Goal: Task Accomplishment & Management: Manage account settings

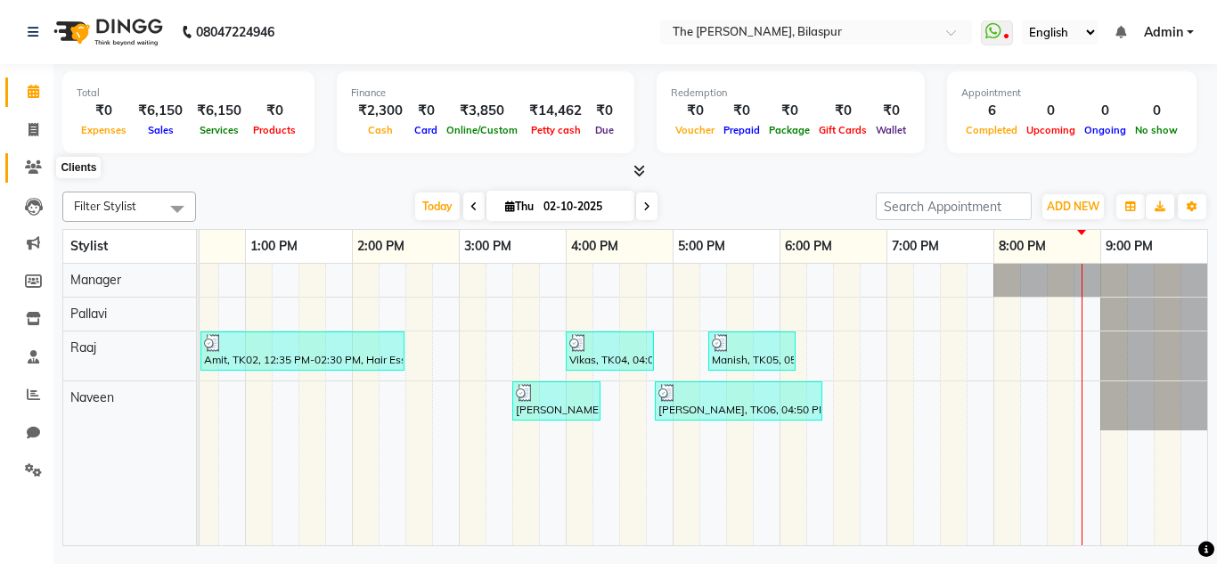
click at [37, 174] on span at bounding box center [33, 168] width 31 height 20
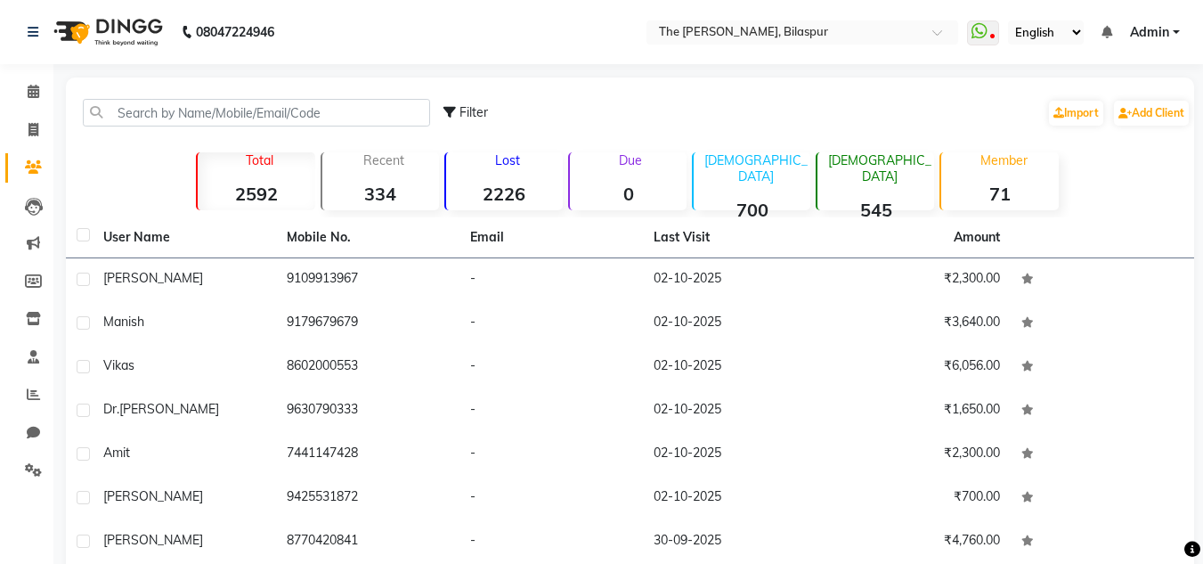
click at [37, 174] on span at bounding box center [33, 168] width 31 height 20
click at [281, 118] on input "text" at bounding box center [256, 113] width 347 height 28
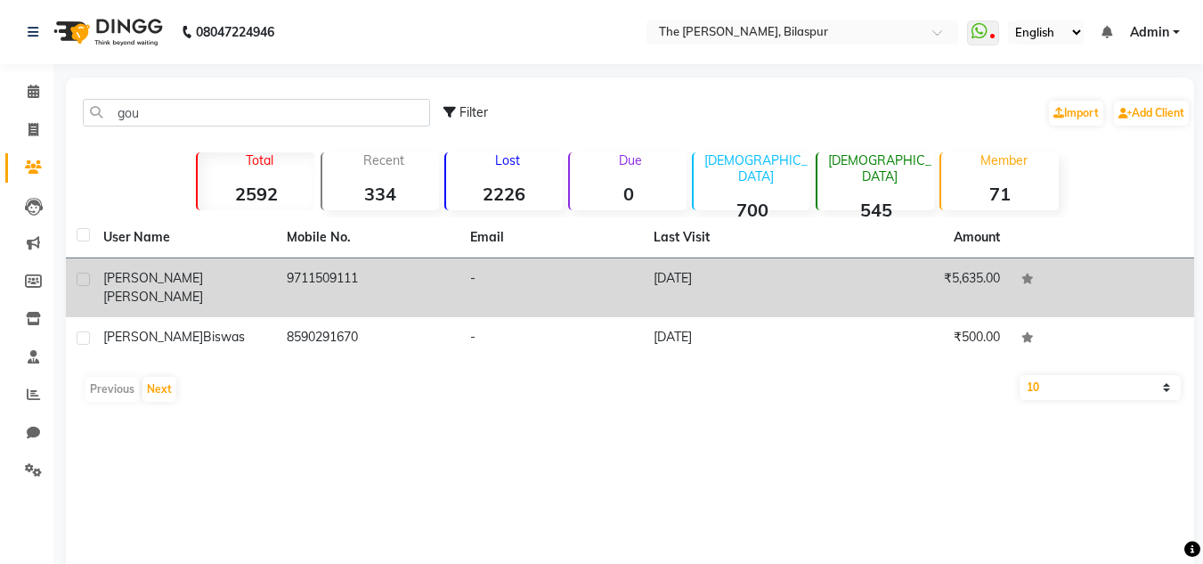
click at [327, 279] on td "9711509111" at bounding box center [367, 287] width 183 height 59
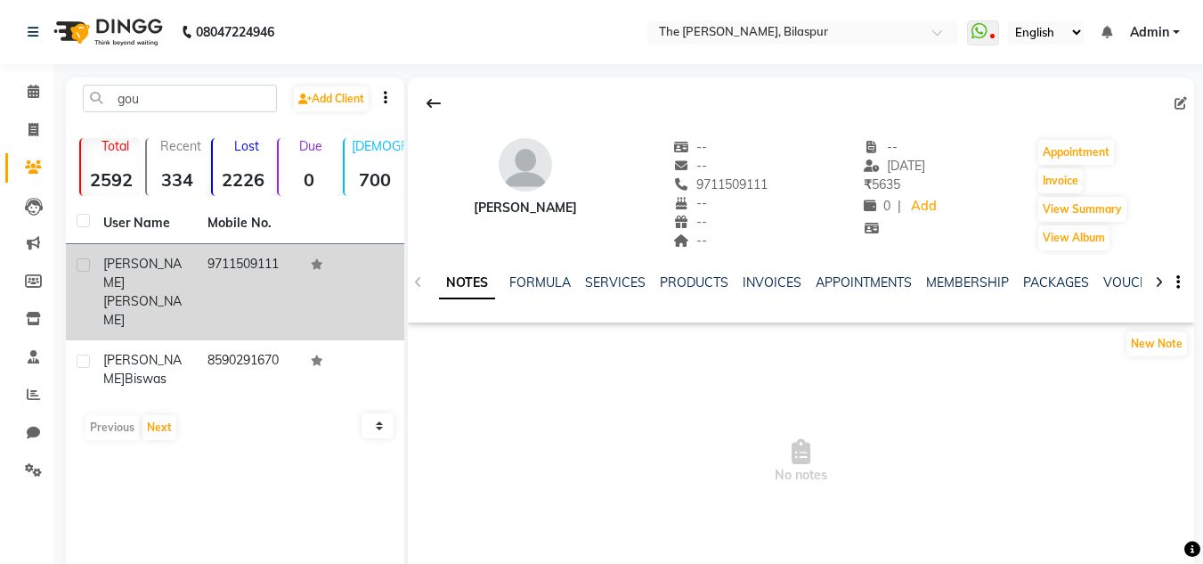
drag, startPoint x: 284, startPoint y: 265, endPoint x: 209, endPoint y: 265, distance: 74.8
click at [209, 265] on td "9711509111" at bounding box center [249, 292] width 104 height 96
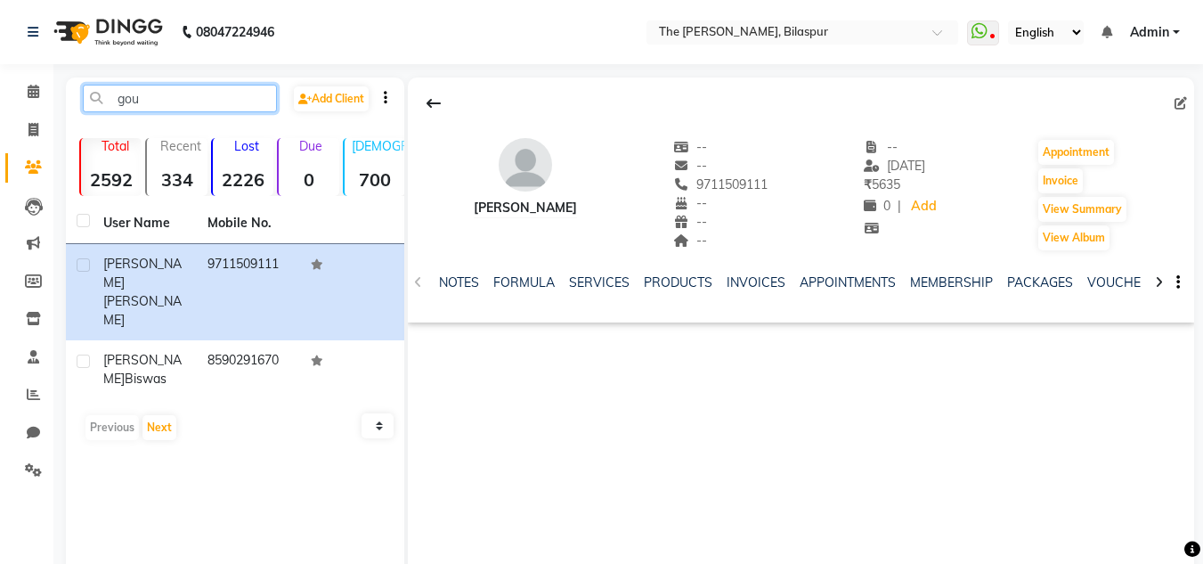
drag, startPoint x: 171, startPoint y: 104, endPoint x: 126, endPoint y: 101, distance: 44.7
click at [126, 101] on input "gou" at bounding box center [180, 99] width 194 height 28
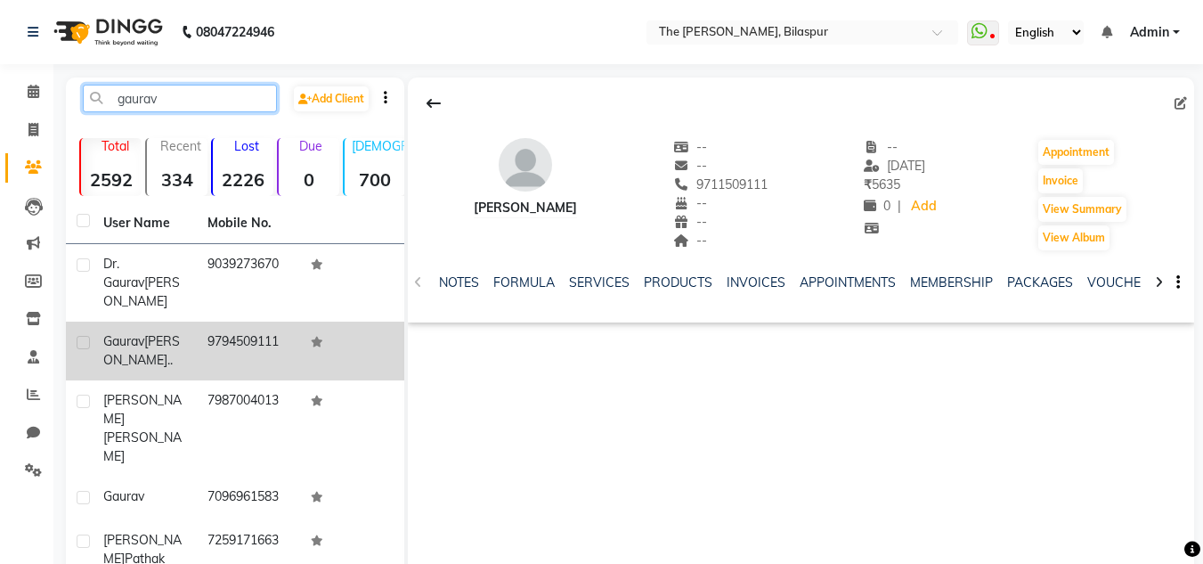
type input "gaurav"
click at [207, 325] on td "9794509111" at bounding box center [249, 351] width 104 height 59
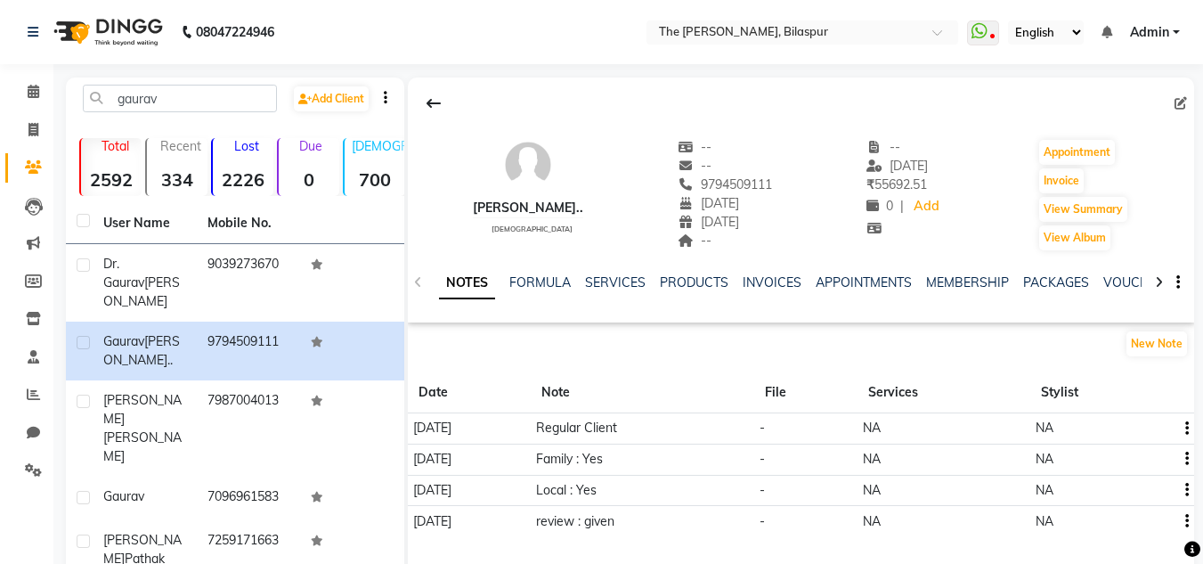
click at [1163, 281] on div at bounding box center [1159, 281] width 20 height 35
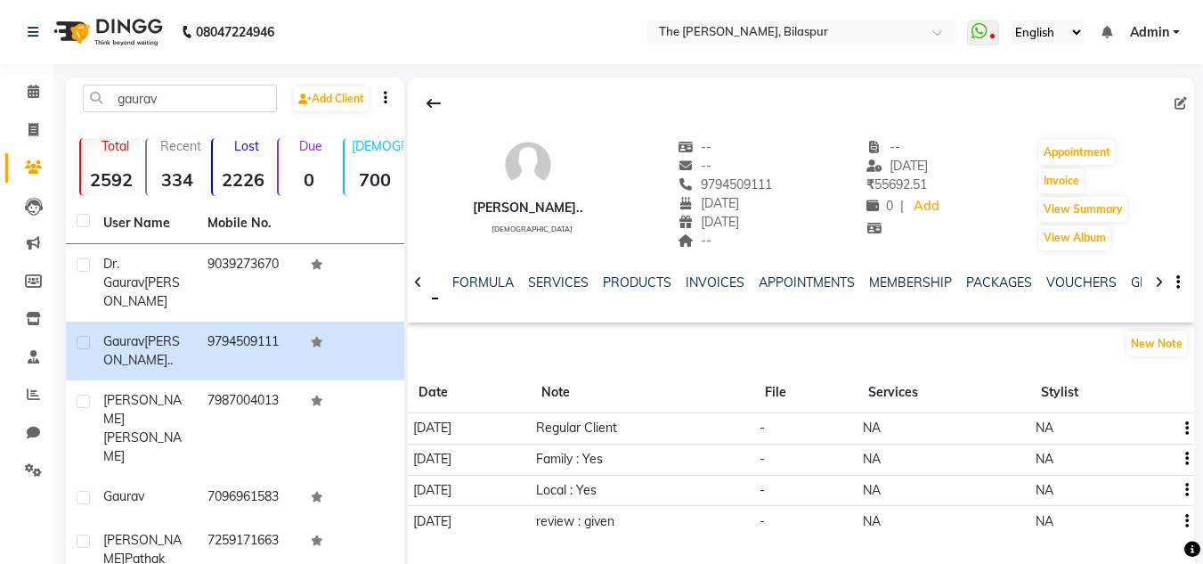
click at [1163, 281] on div at bounding box center [1159, 281] width 20 height 35
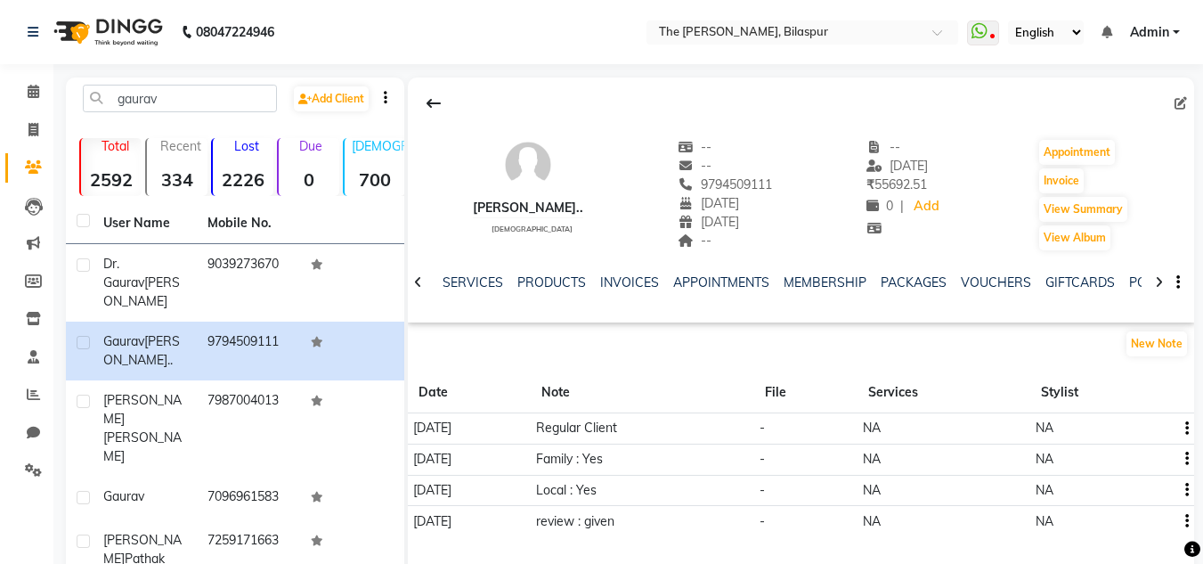
click at [1163, 281] on div at bounding box center [1159, 281] width 20 height 35
click at [1078, 283] on link "POINTS" at bounding box center [1094, 282] width 45 height 16
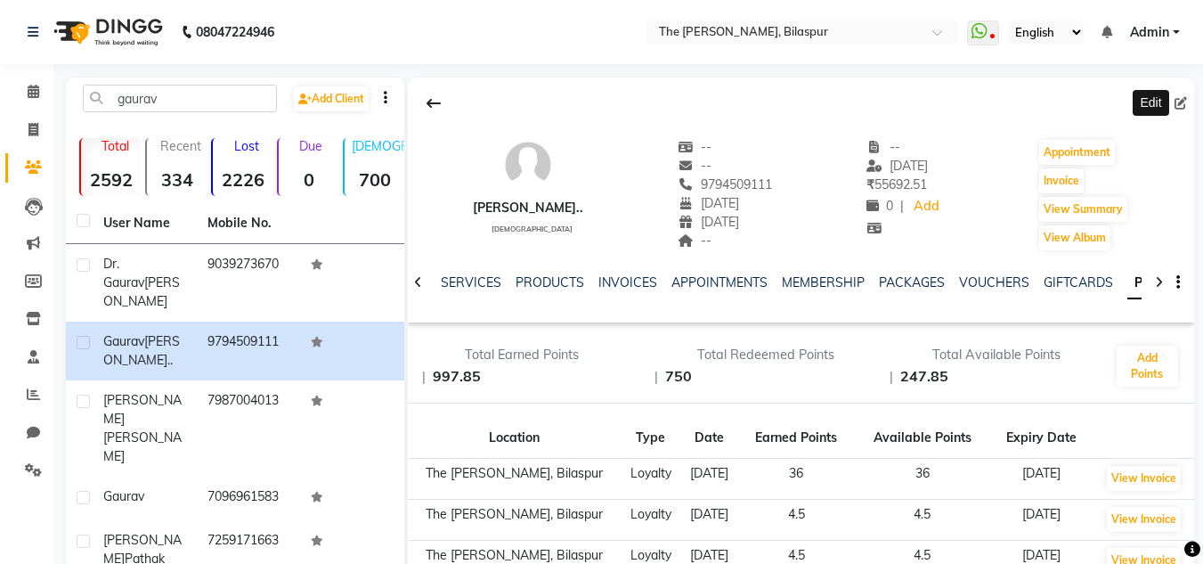
click at [1182, 107] on icon at bounding box center [1181, 103] width 12 height 12
select select "02"
select select "1988"
select select "[DEMOGRAPHIC_DATA]"
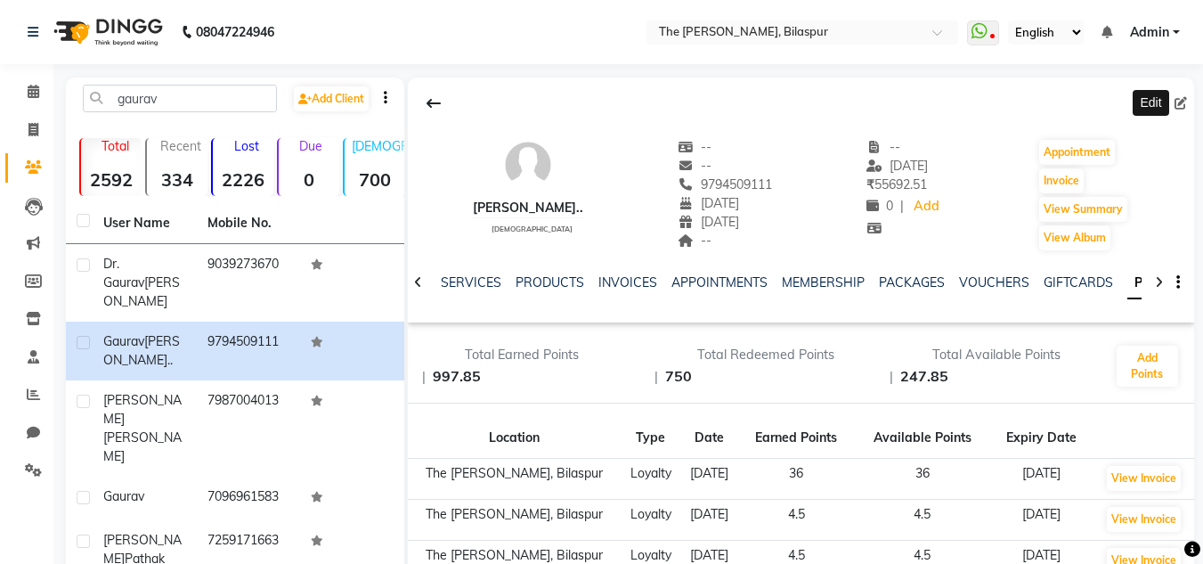
select select "28"
select select "01"
select select "2019"
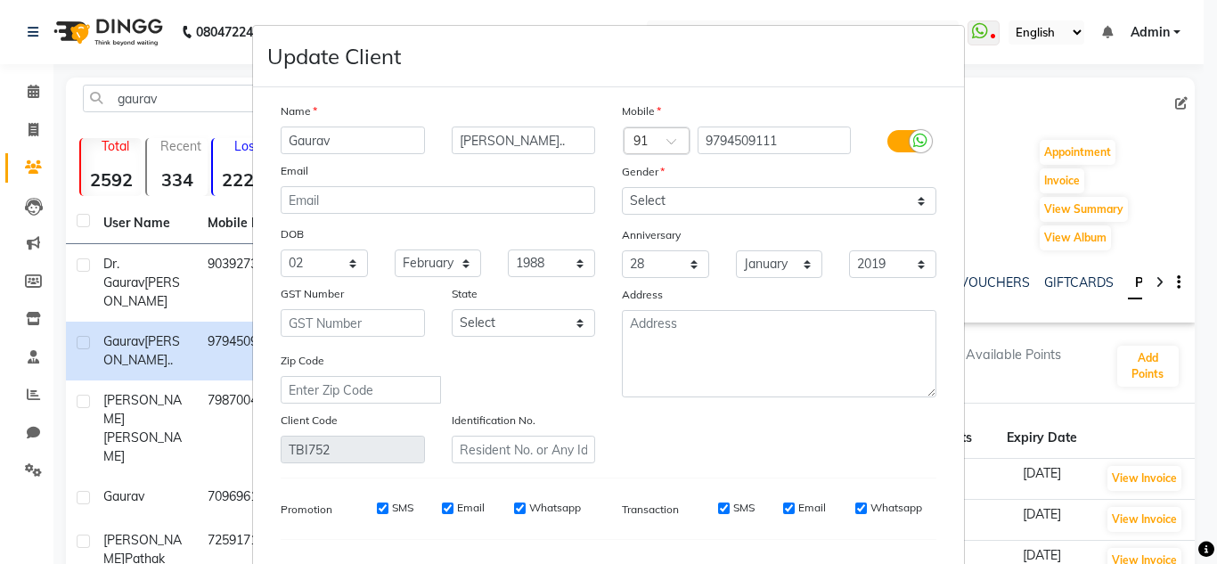
click at [296, 143] on input "Gaurav" at bounding box center [353, 140] width 144 height 28
type input "[PERSON_NAME]"
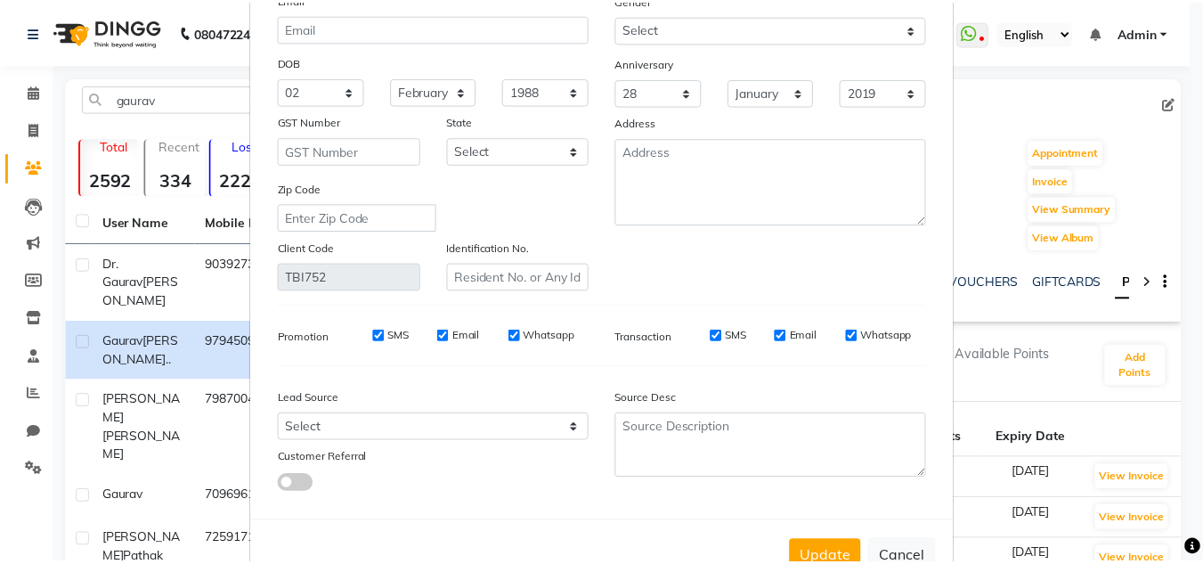
scroll to position [226, 0]
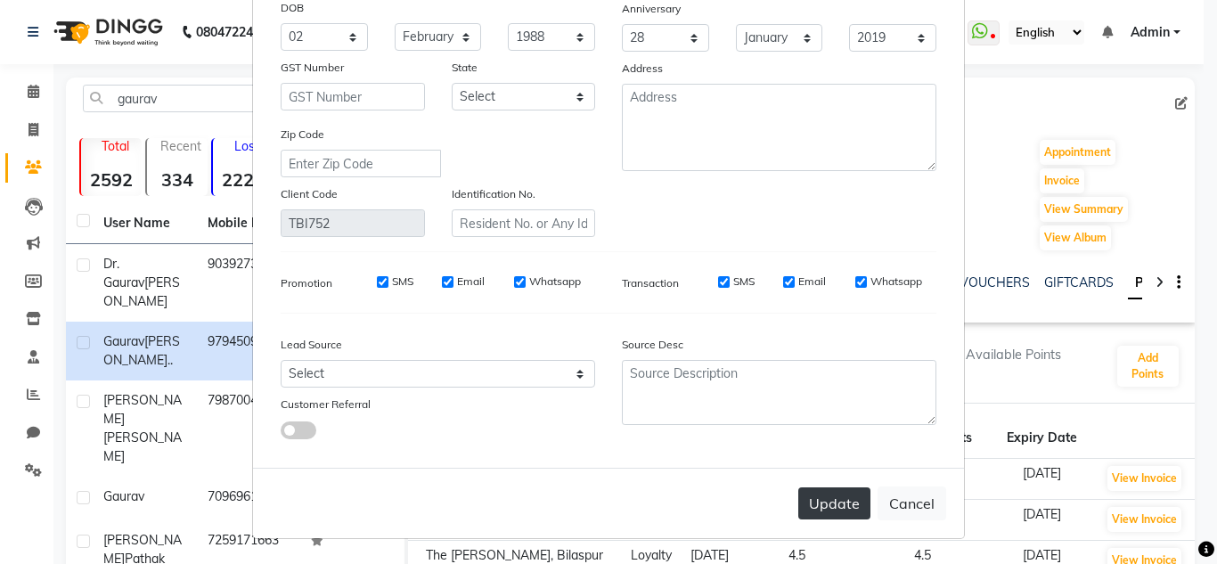
click at [811, 501] on button "Update" at bounding box center [834, 503] width 72 height 32
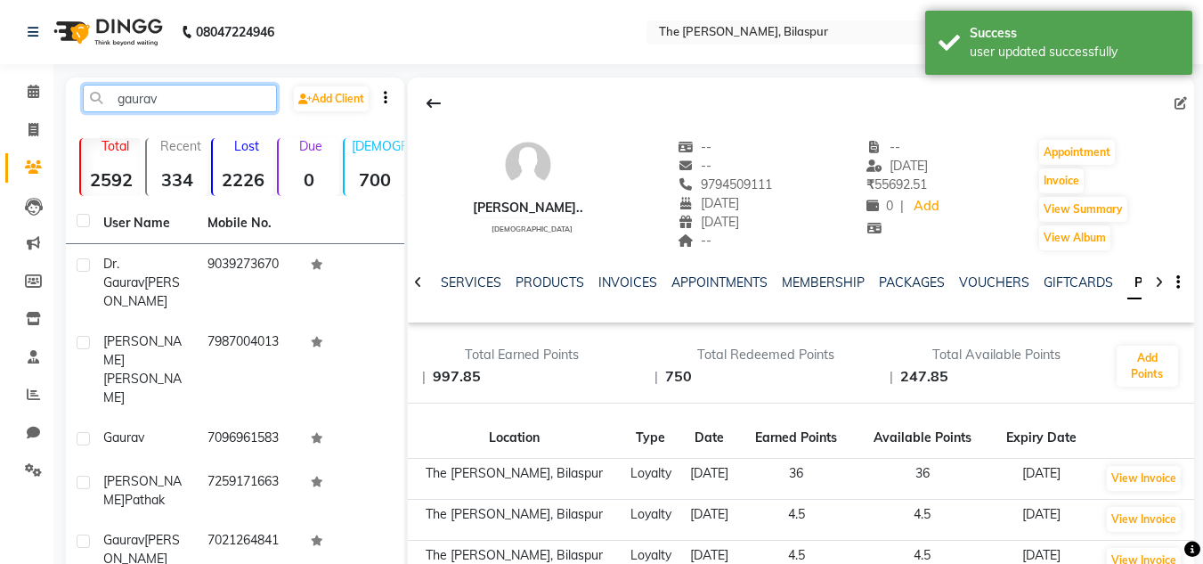
drag, startPoint x: 169, startPoint y: 105, endPoint x: 72, endPoint y: 96, distance: 97.5
click at [72, 96] on div "gaurav" at bounding box center [179, 99] width 221 height 28
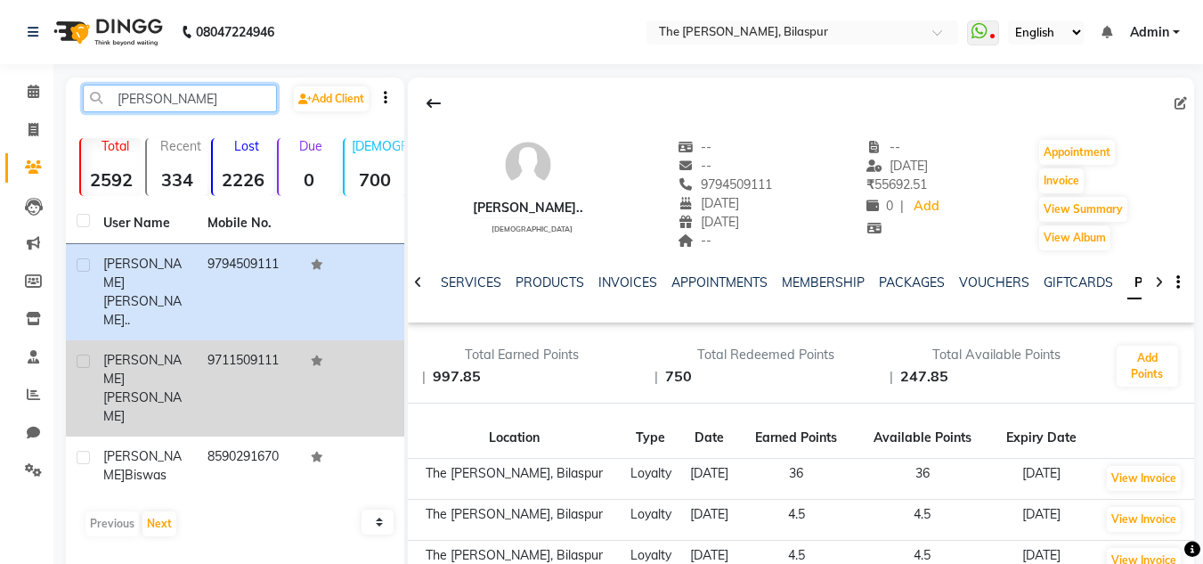
type input "[PERSON_NAME]"
click at [223, 340] on td "9711509111" at bounding box center [249, 388] width 104 height 96
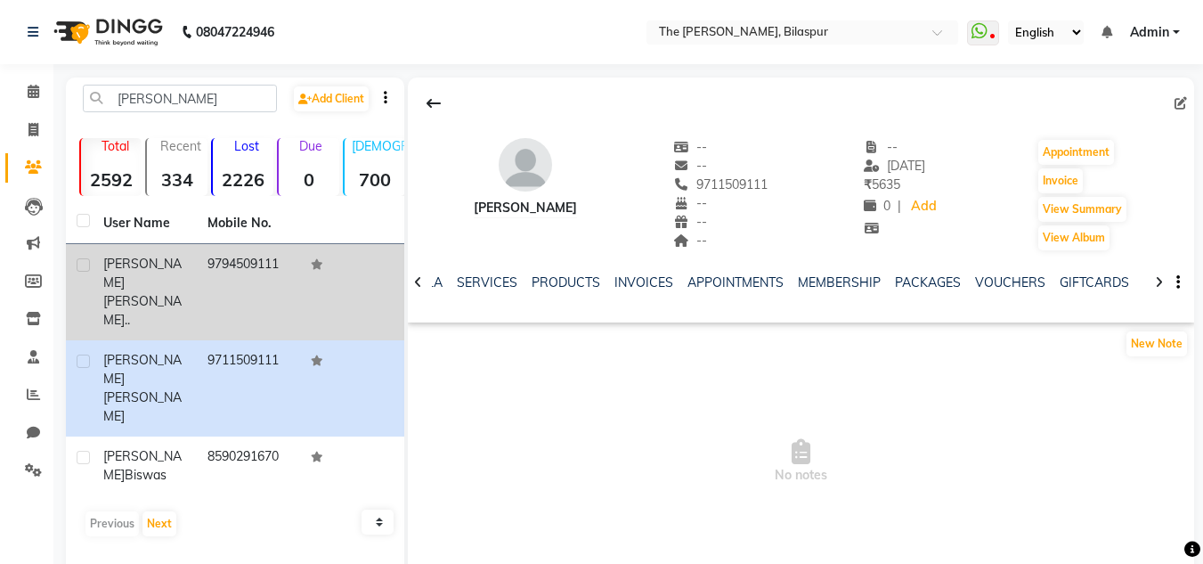
click at [252, 272] on td "9794509111" at bounding box center [249, 292] width 104 height 96
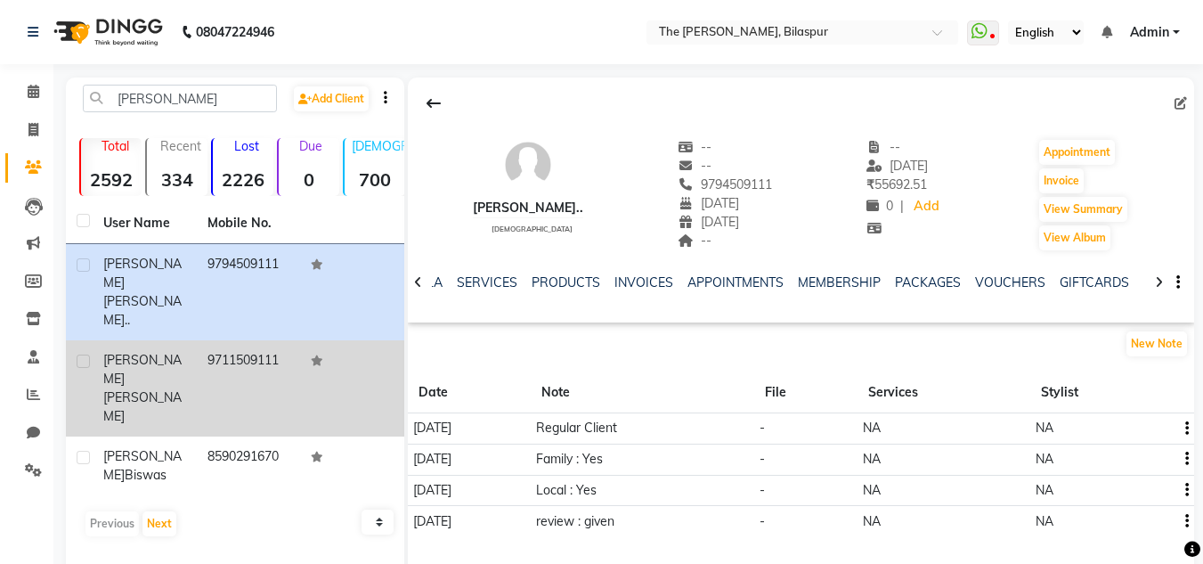
click at [84, 355] on label at bounding box center [83, 361] width 13 height 13
click at [84, 356] on input "checkbox" at bounding box center [83, 362] width 12 height 12
checkbox input "true"
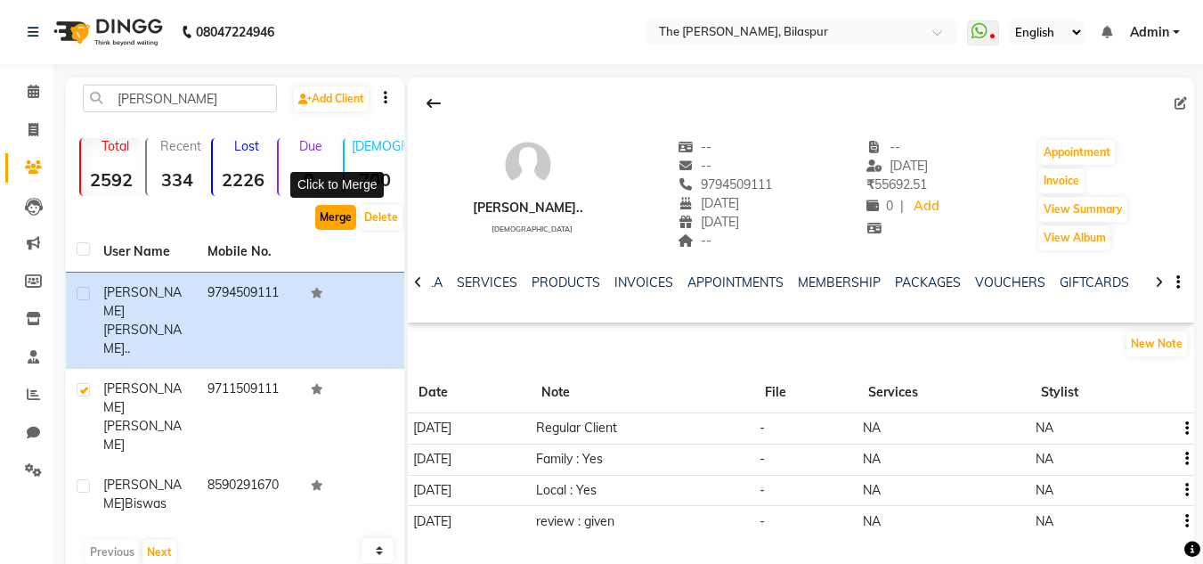
click at [338, 219] on button "Merge" at bounding box center [335, 217] width 41 height 25
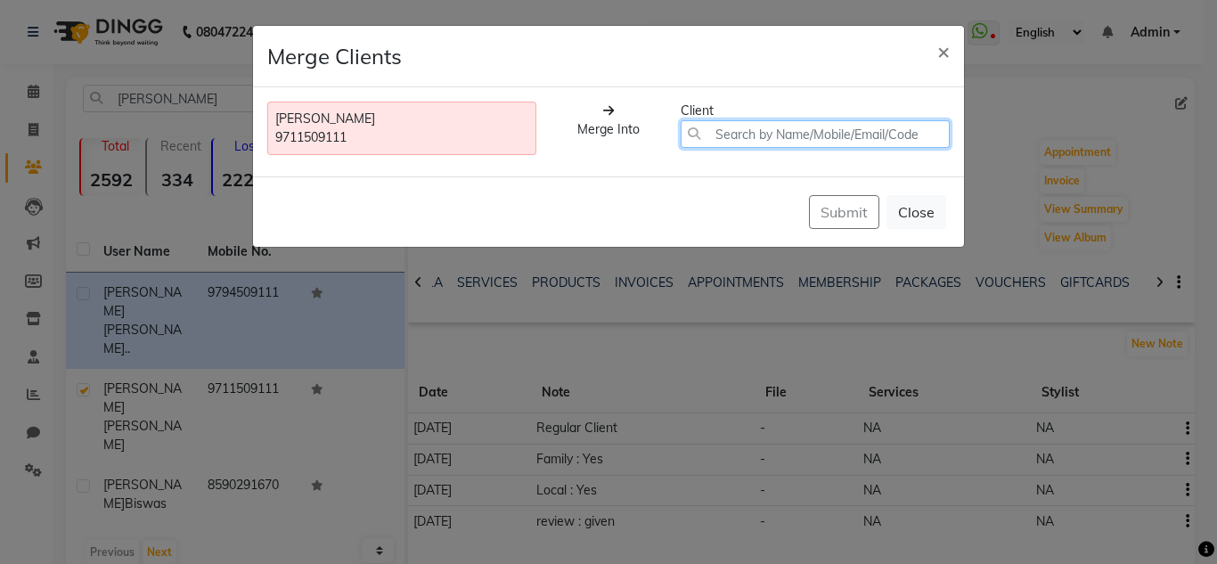
click at [800, 137] on input "text" at bounding box center [815, 134] width 269 height 28
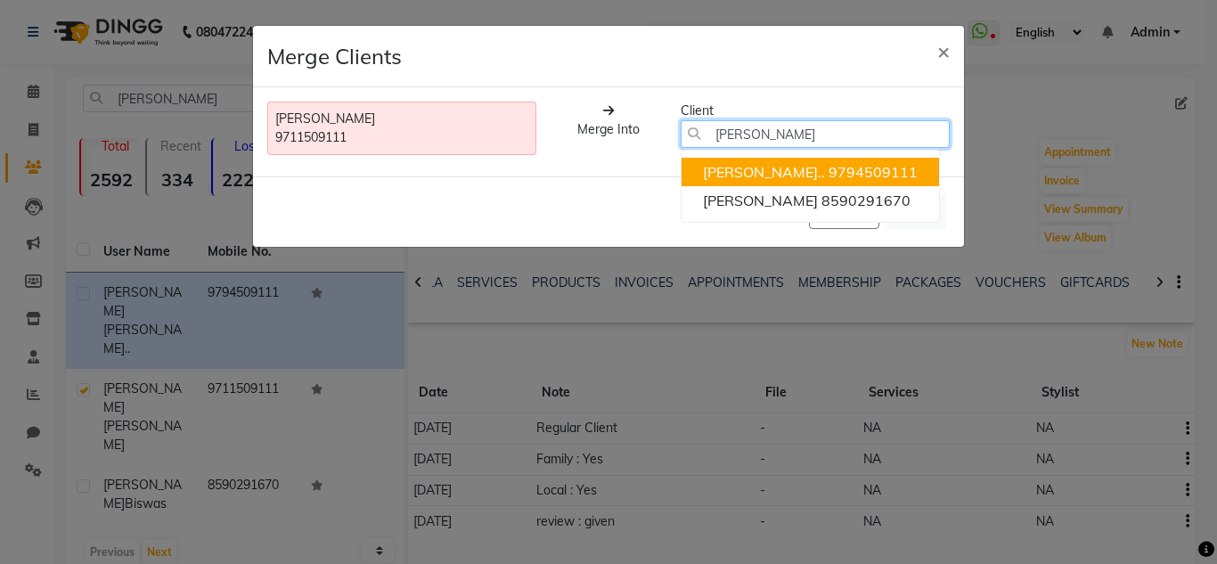
click at [784, 171] on span "[PERSON_NAME].." at bounding box center [764, 172] width 122 height 18
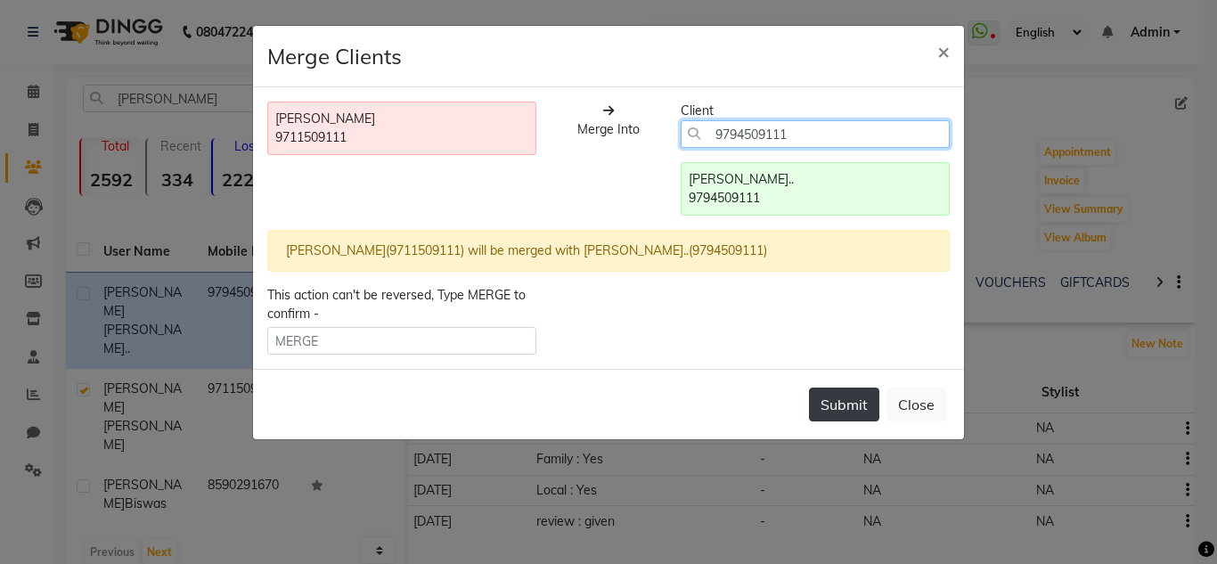
type input "9794509111"
click at [824, 398] on button "Submit" at bounding box center [844, 404] width 70 height 34
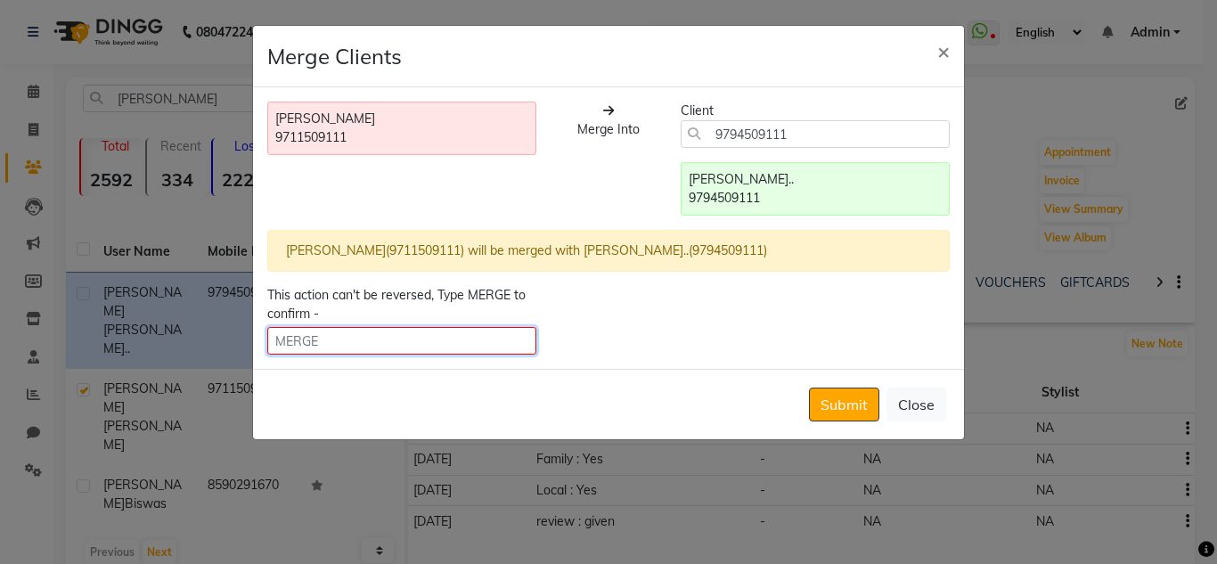
click at [409, 346] on input "text" at bounding box center [401, 341] width 269 height 28
type input "MERGE"
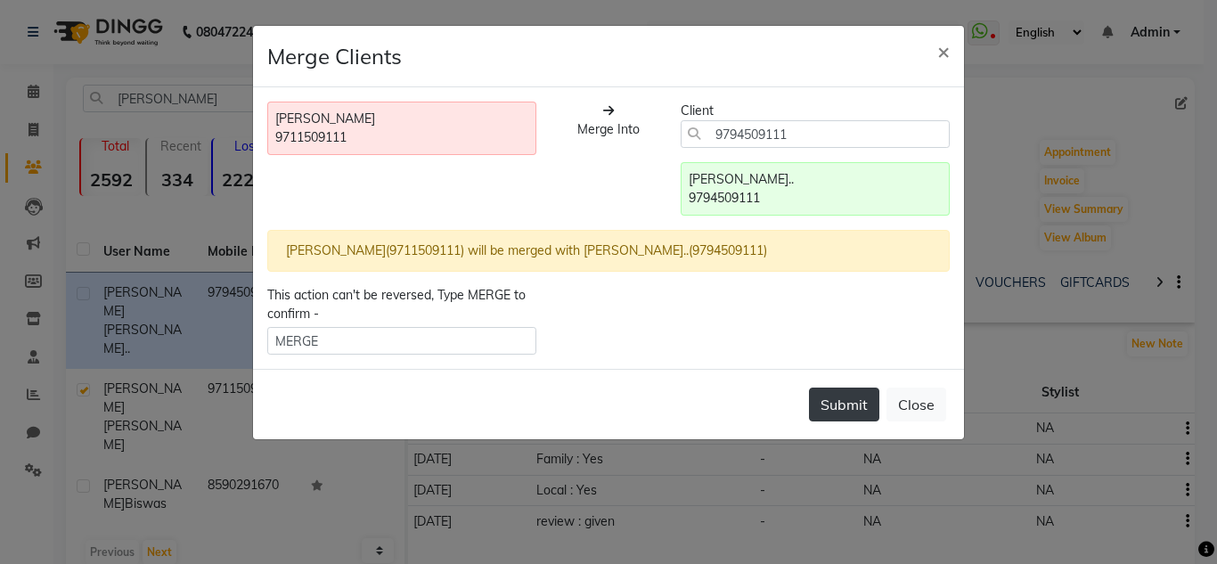
click at [832, 400] on button "Submit" at bounding box center [844, 404] width 70 height 34
click at [917, 409] on button "Close" at bounding box center [916, 404] width 60 height 34
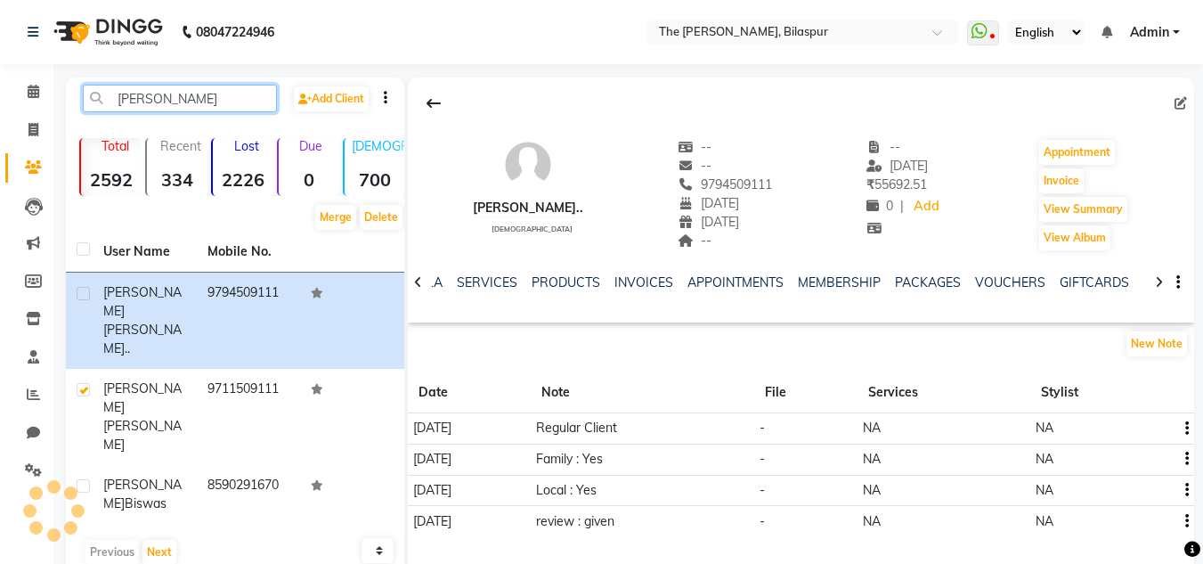
click at [153, 103] on input "[PERSON_NAME]" at bounding box center [180, 99] width 194 height 28
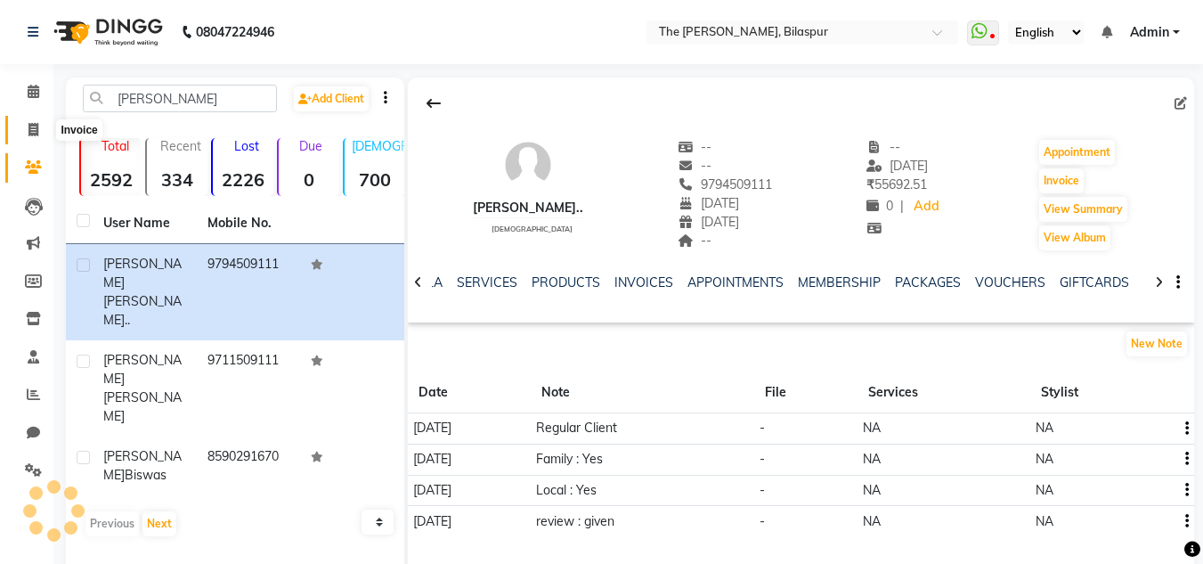
click at [35, 138] on span at bounding box center [33, 130] width 31 height 20
select select "service"
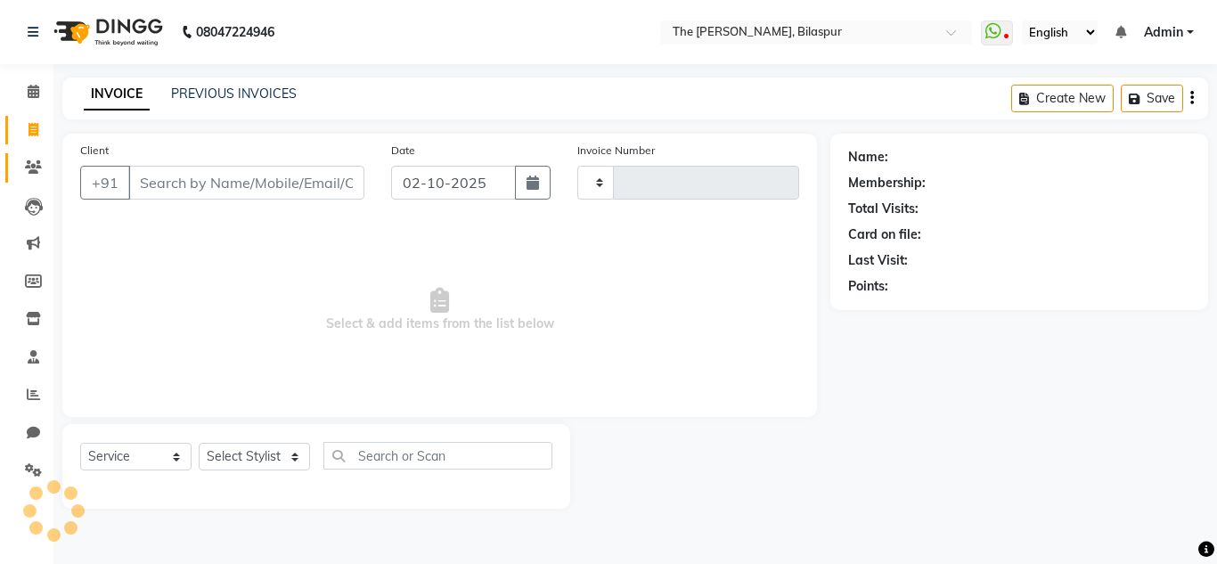
type input "1071"
select select "6473"
click at [35, 174] on span at bounding box center [33, 168] width 31 height 20
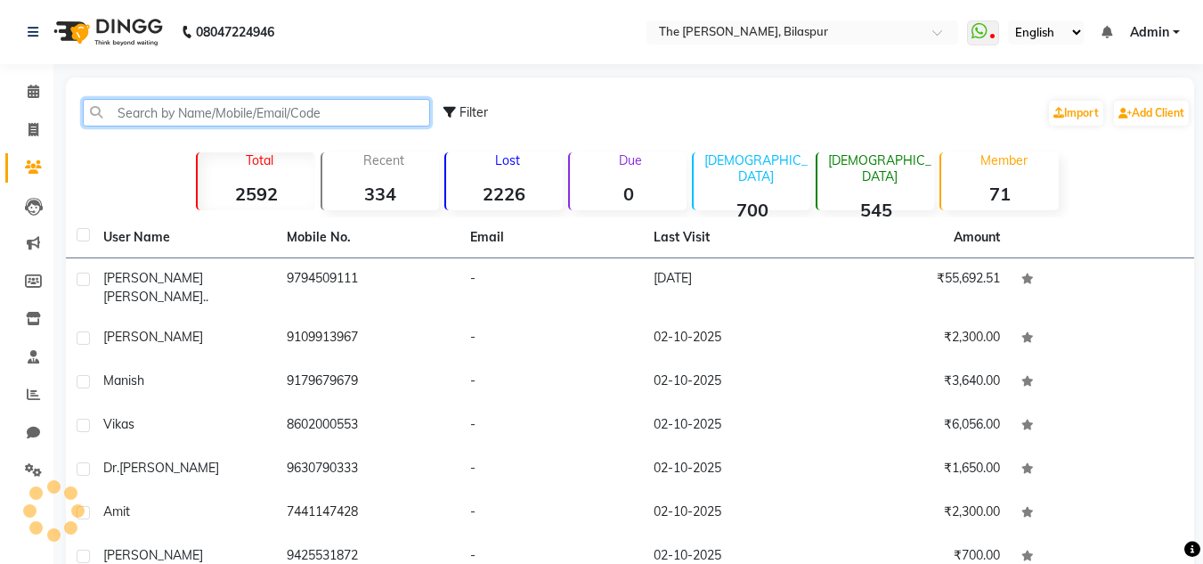
click at [182, 121] on input "text" at bounding box center [256, 113] width 347 height 28
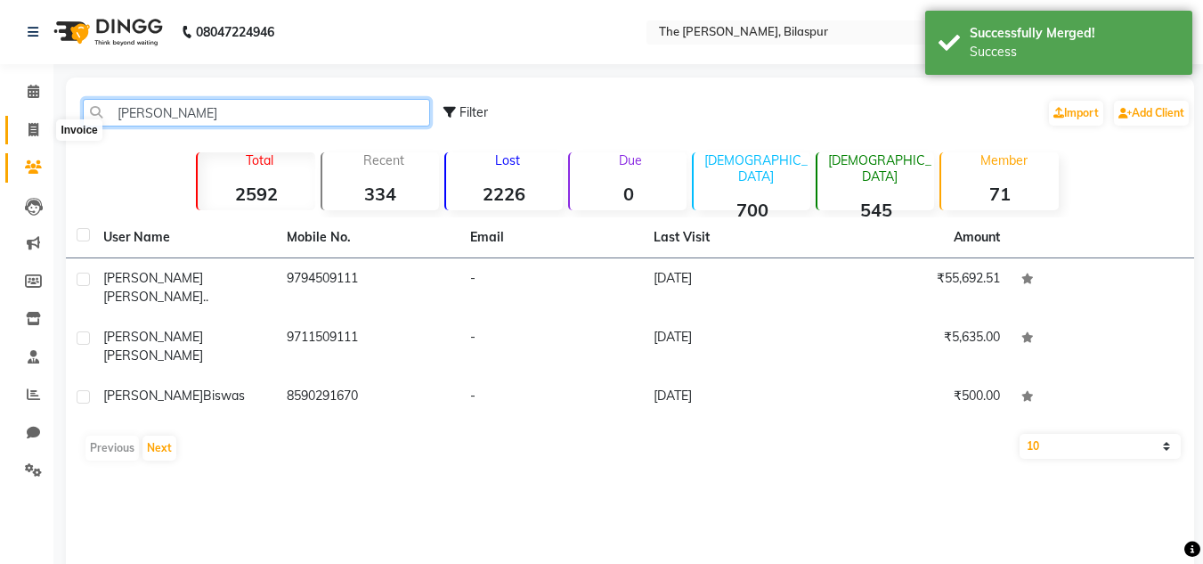
type input "[PERSON_NAME]"
click at [34, 123] on icon at bounding box center [34, 129] width 10 height 13
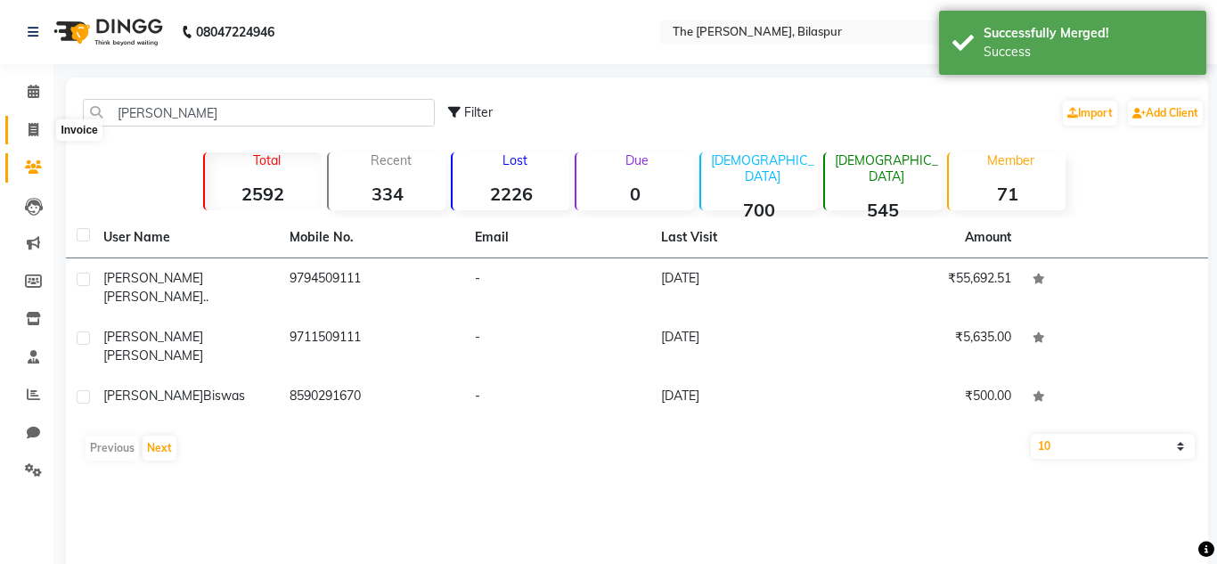
select select "service"
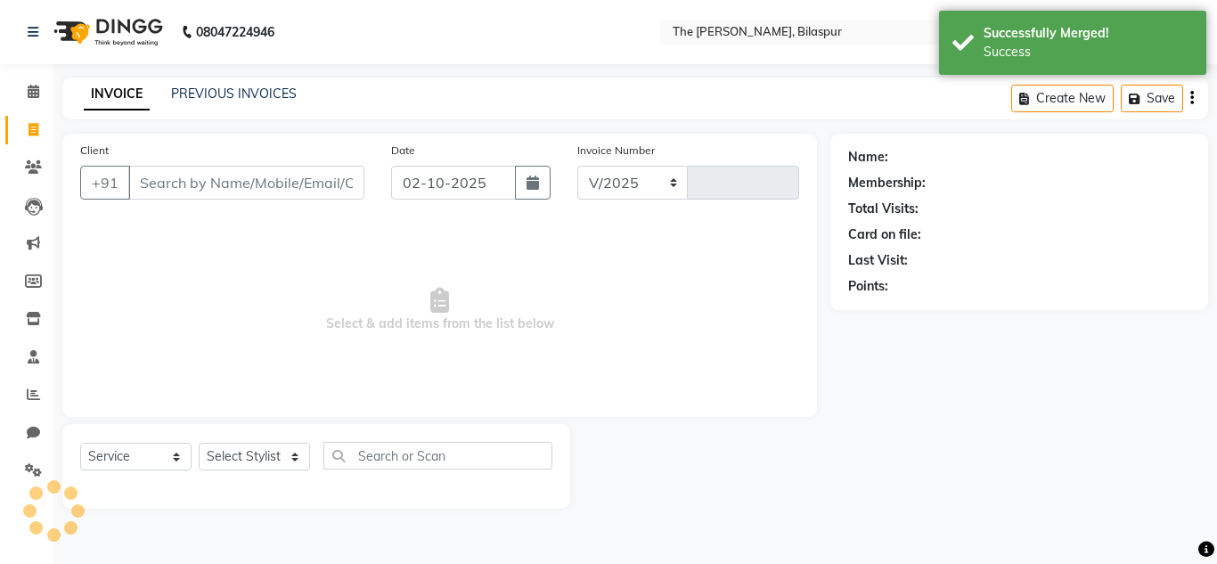
select select "6473"
type input "1071"
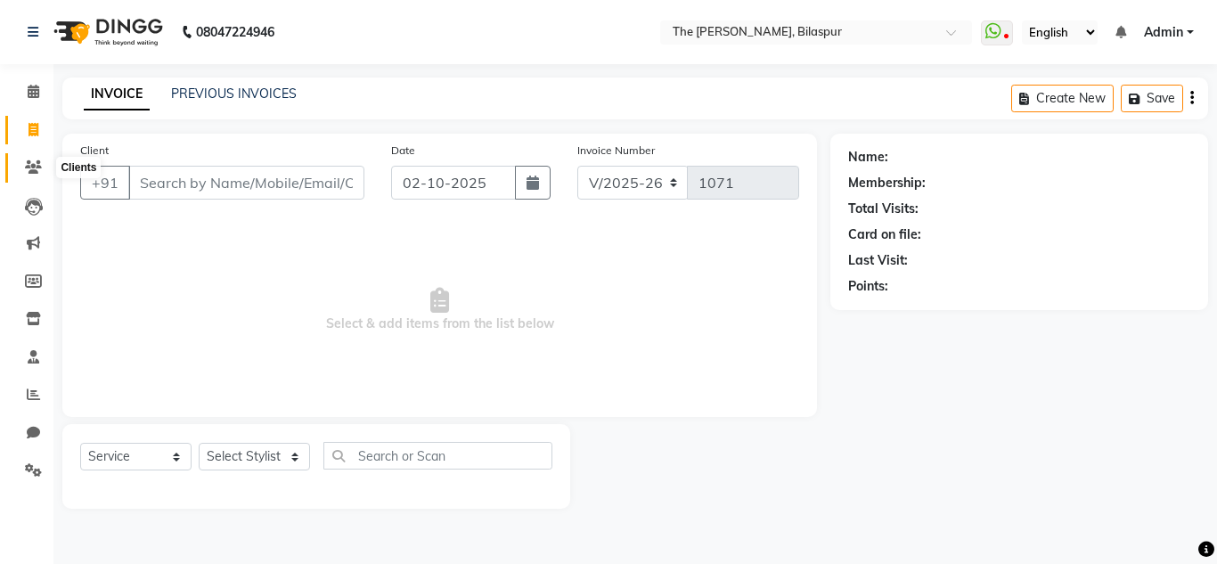
click at [26, 164] on icon at bounding box center [33, 166] width 17 height 13
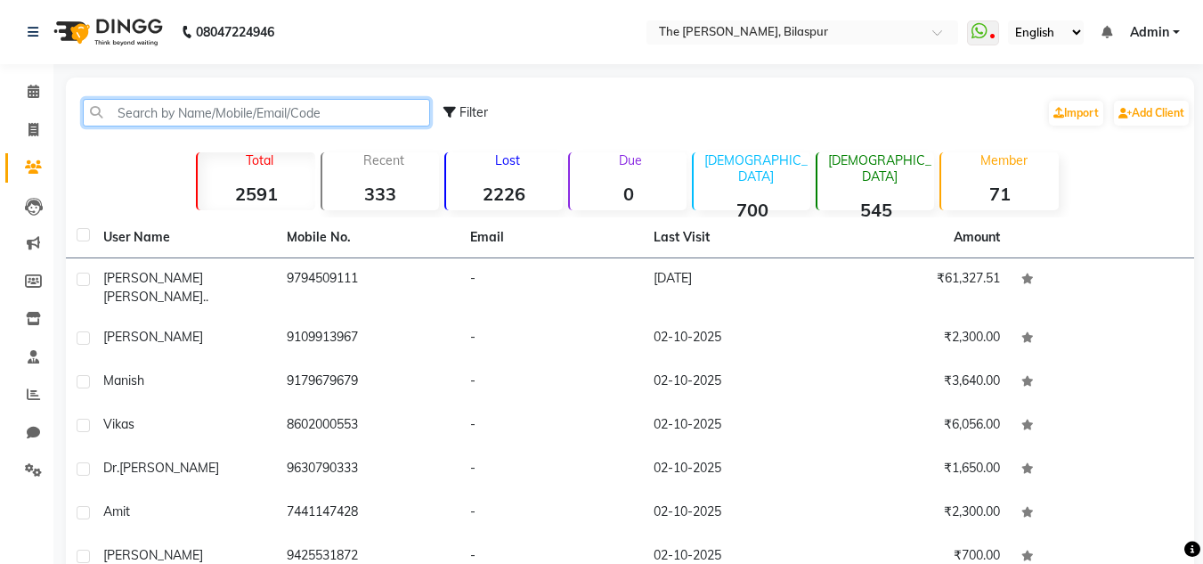
click at [196, 106] on input "text" at bounding box center [256, 113] width 347 height 28
paste input "9711509111"
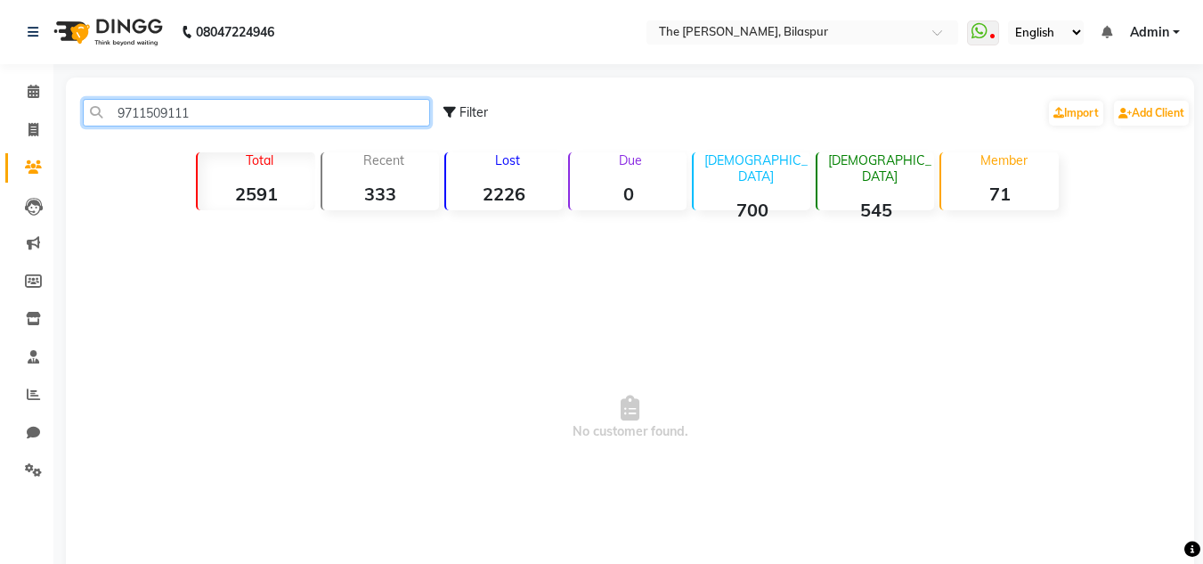
drag, startPoint x: 146, startPoint y: 114, endPoint x: 135, endPoint y: 114, distance: 10.7
click at [135, 114] on input "9711509111" at bounding box center [256, 113] width 347 height 28
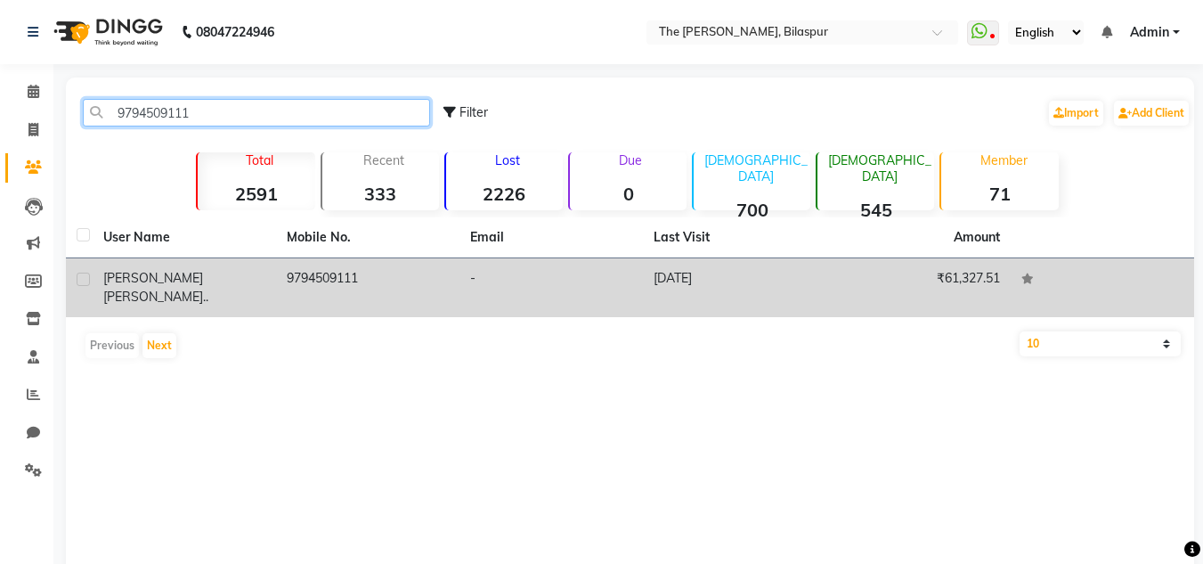
type input "9794509111"
click at [689, 274] on td "[DATE]" at bounding box center [734, 287] width 183 height 59
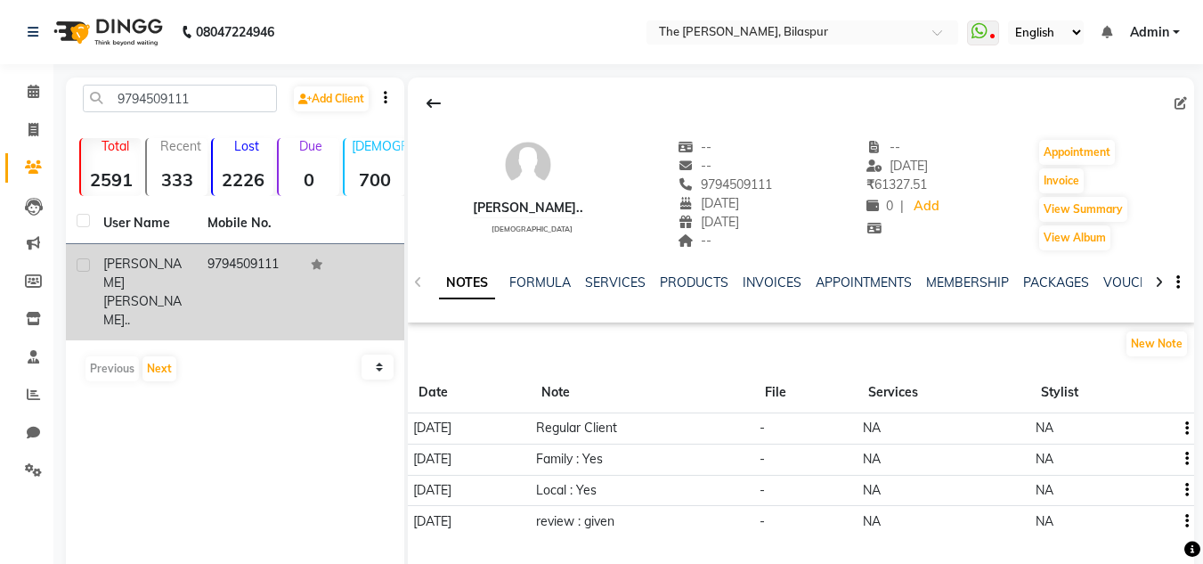
scroll to position [75, 0]
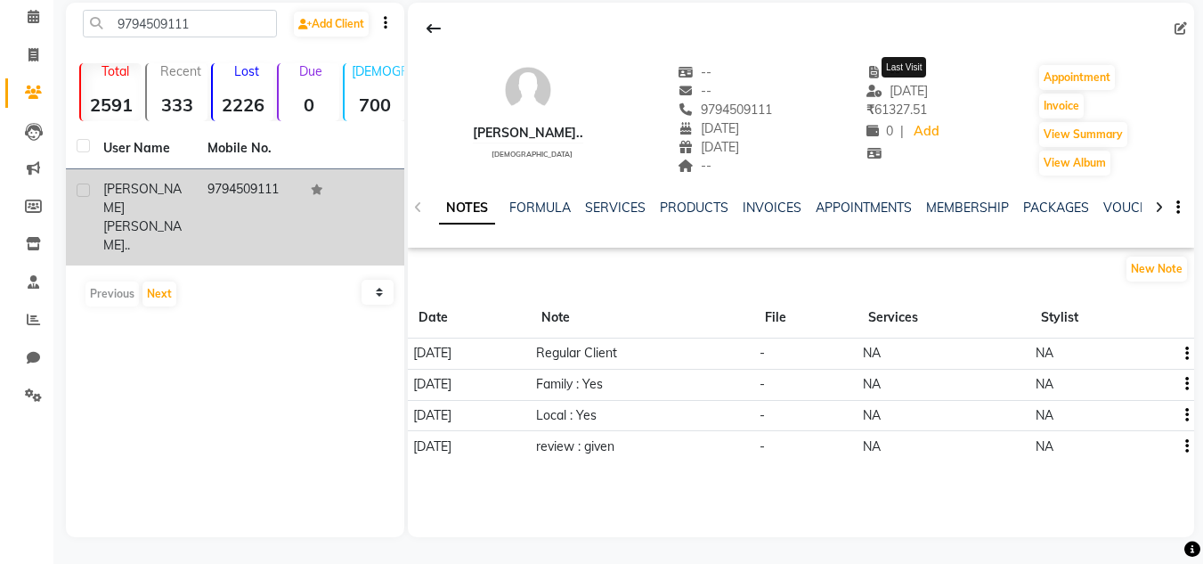
click at [915, 88] on span "[DATE]" at bounding box center [897, 91] width 61 height 16
click at [867, 94] on icon at bounding box center [875, 91] width 16 height 12
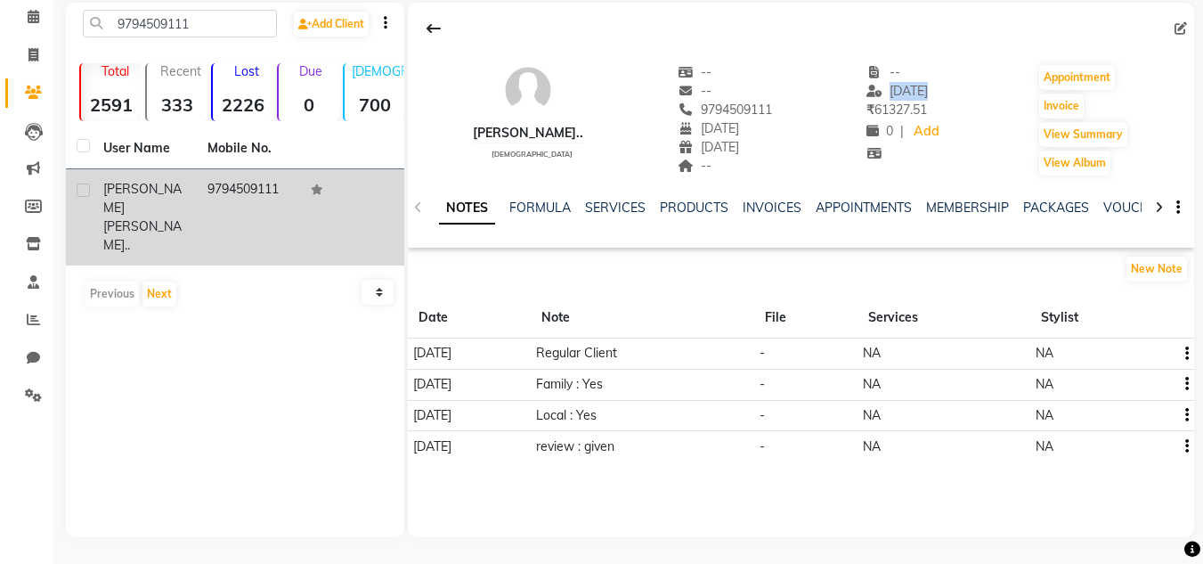
click at [867, 94] on icon at bounding box center [875, 91] width 16 height 12
click at [1193, 539] on span at bounding box center [1193, 549] width 16 height 20
